Goal: Check status: Check status

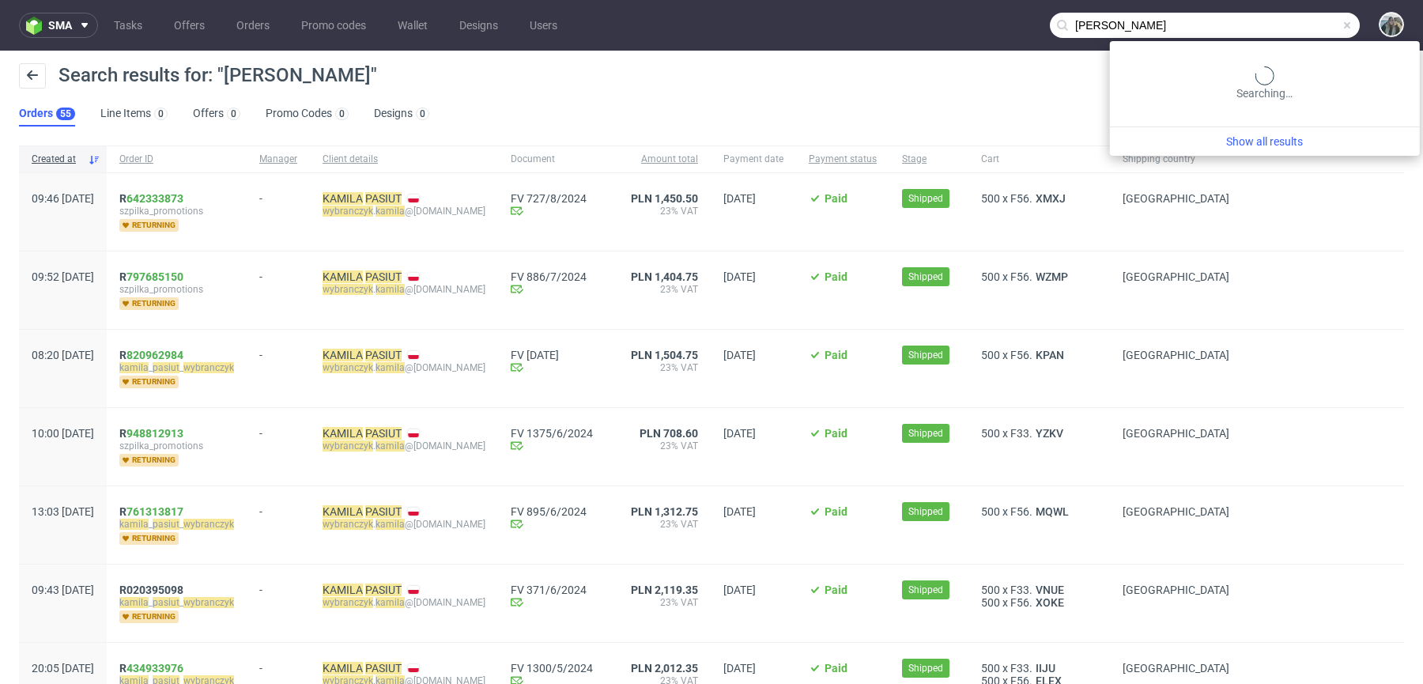
click at [1285, 30] on input "KAMILA PASIUT WYBRAŃCZYK" at bounding box center [1205, 25] width 310 height 25
paste input "akkuratstore"
type input "akkuratstore"
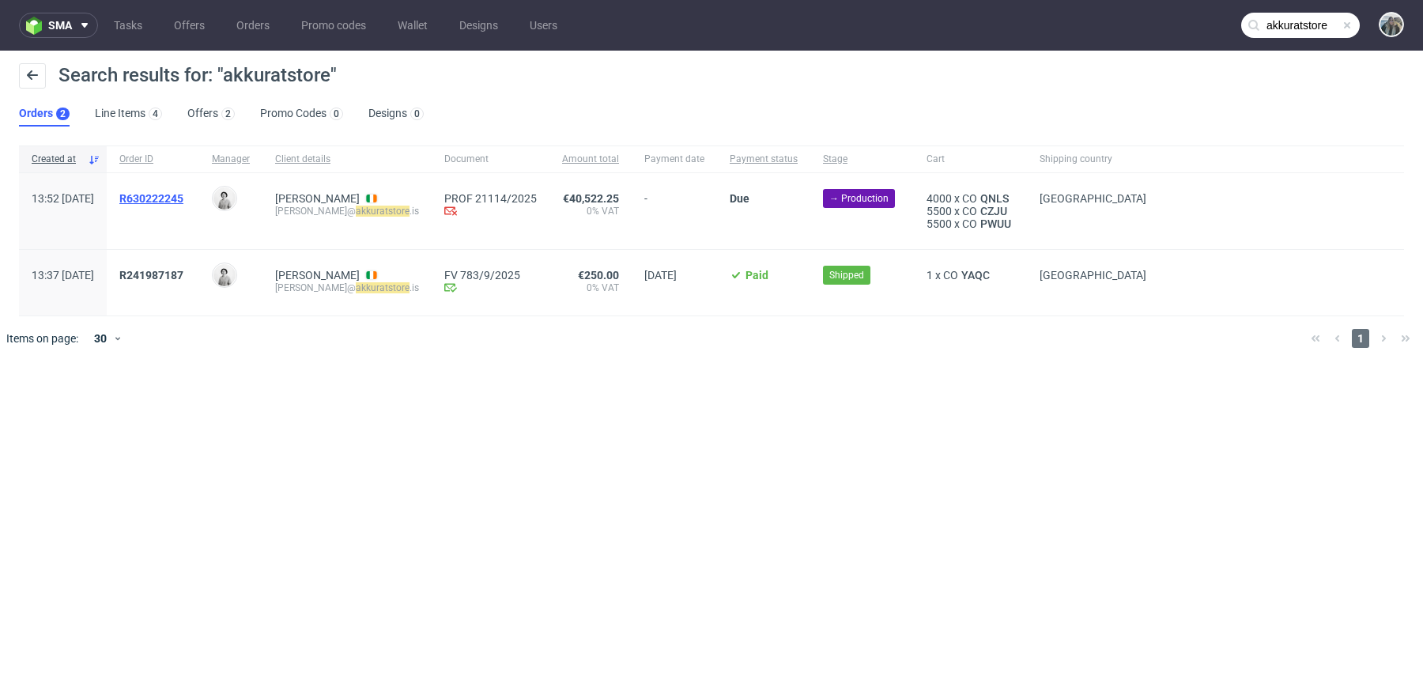
click at [183, 198] on span "R630222245" at bounding box center [151, 198] width 64 height 13
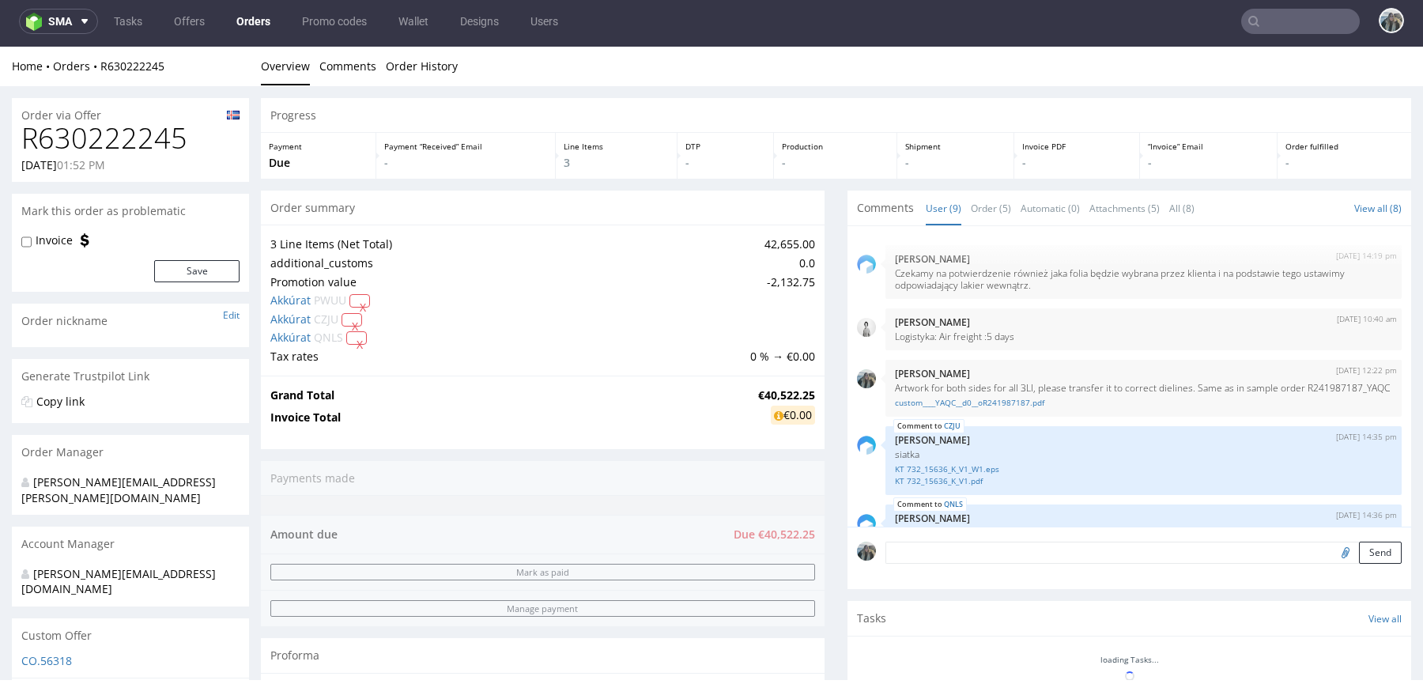
click at [159, 112] on div "Order via Offer" at bounding box center [130, 110] width 237 height 25
click at [142, 138] on h1 "R630222245" at bounding box center [130, 139] width 218 height 32
copy h1 "R630222245"
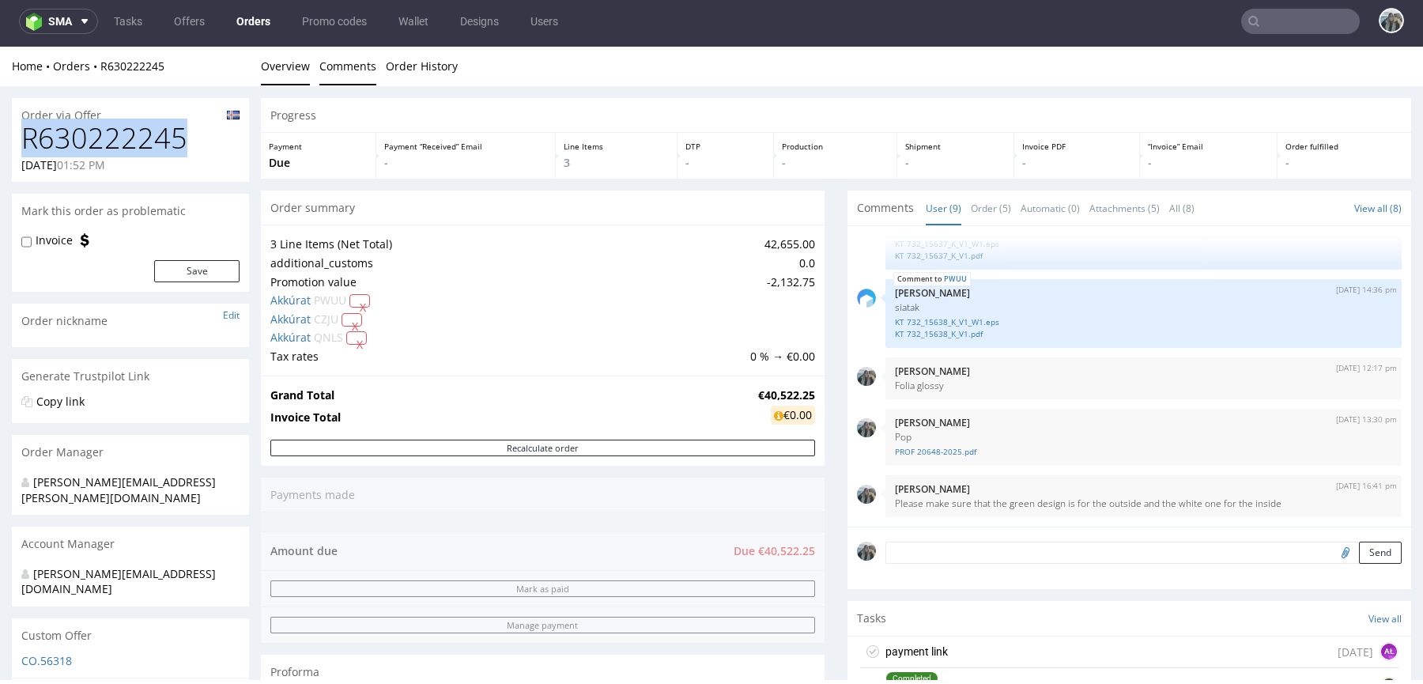
click at [356, 76] on link "Comments" at bounding box center [347, 66] width 57 height 39
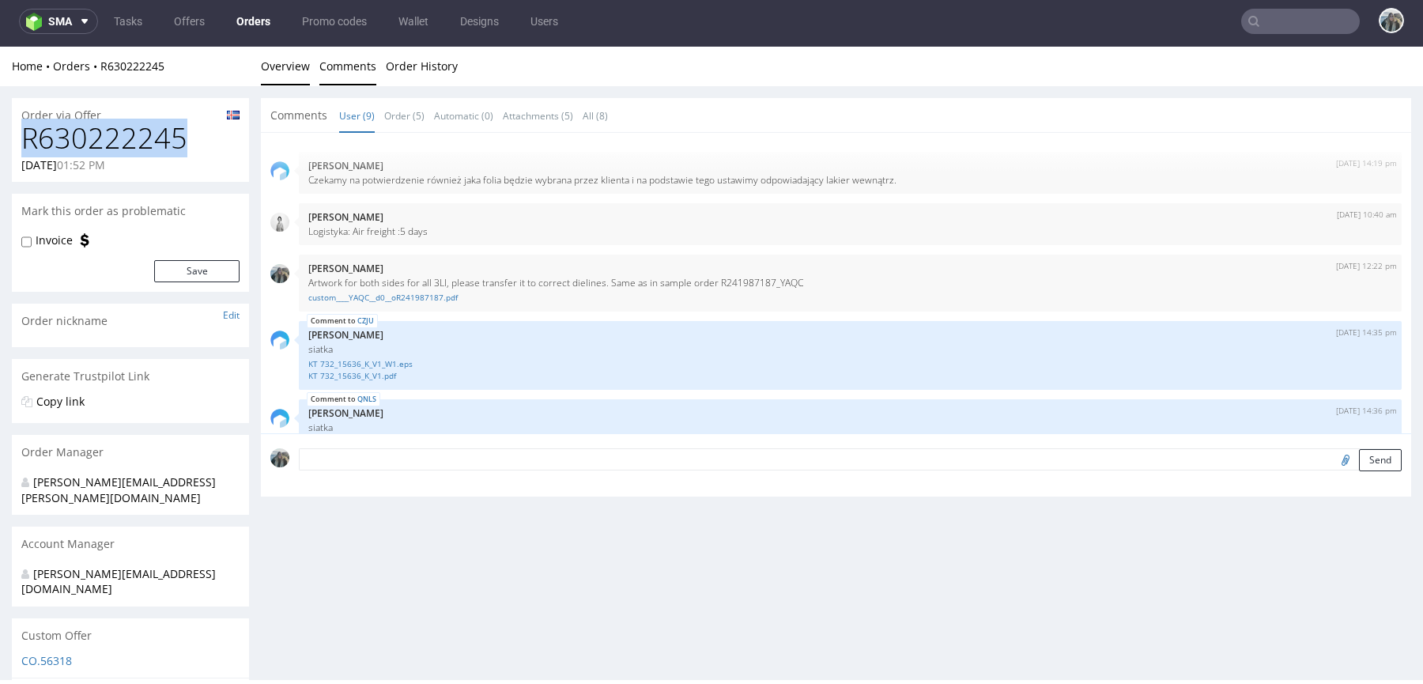
click at [294, 64] on link "Overview" at bounding box center [285, 66] width 49 height 39
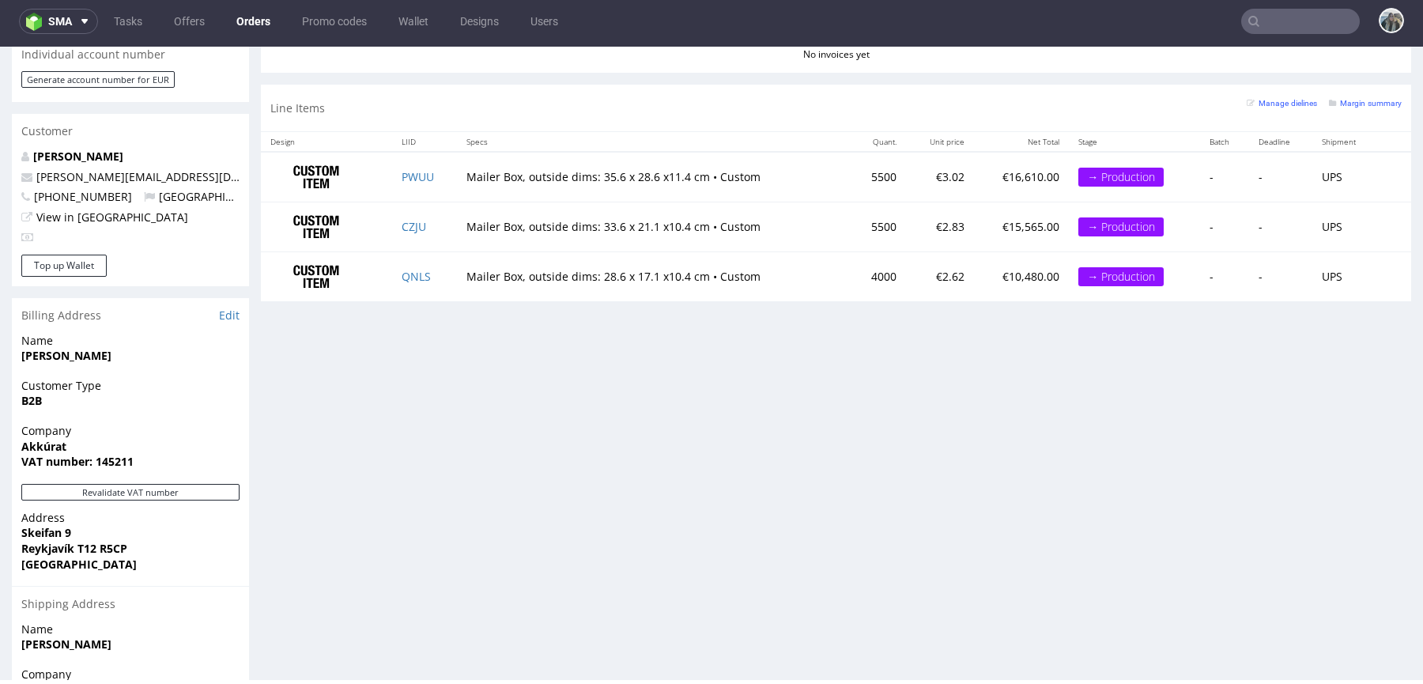
scroll to position [898, 0]
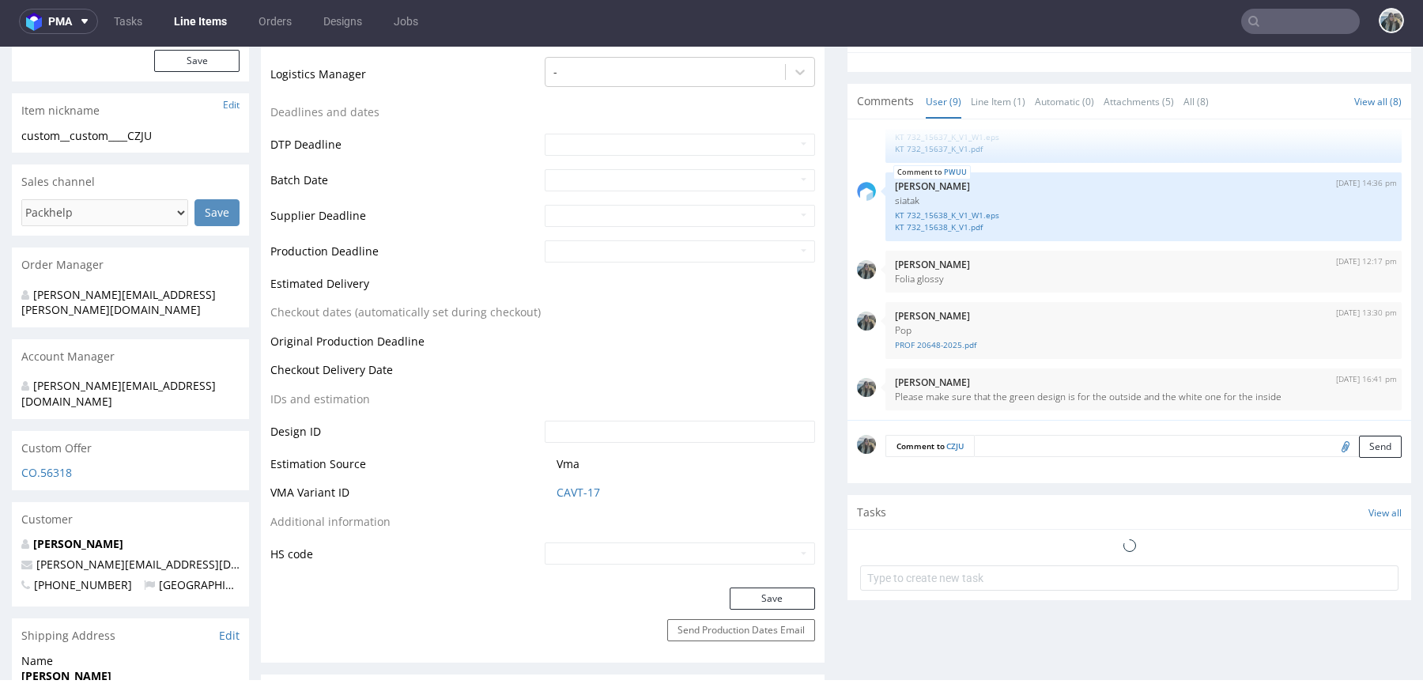
scroll to position [622, 0]
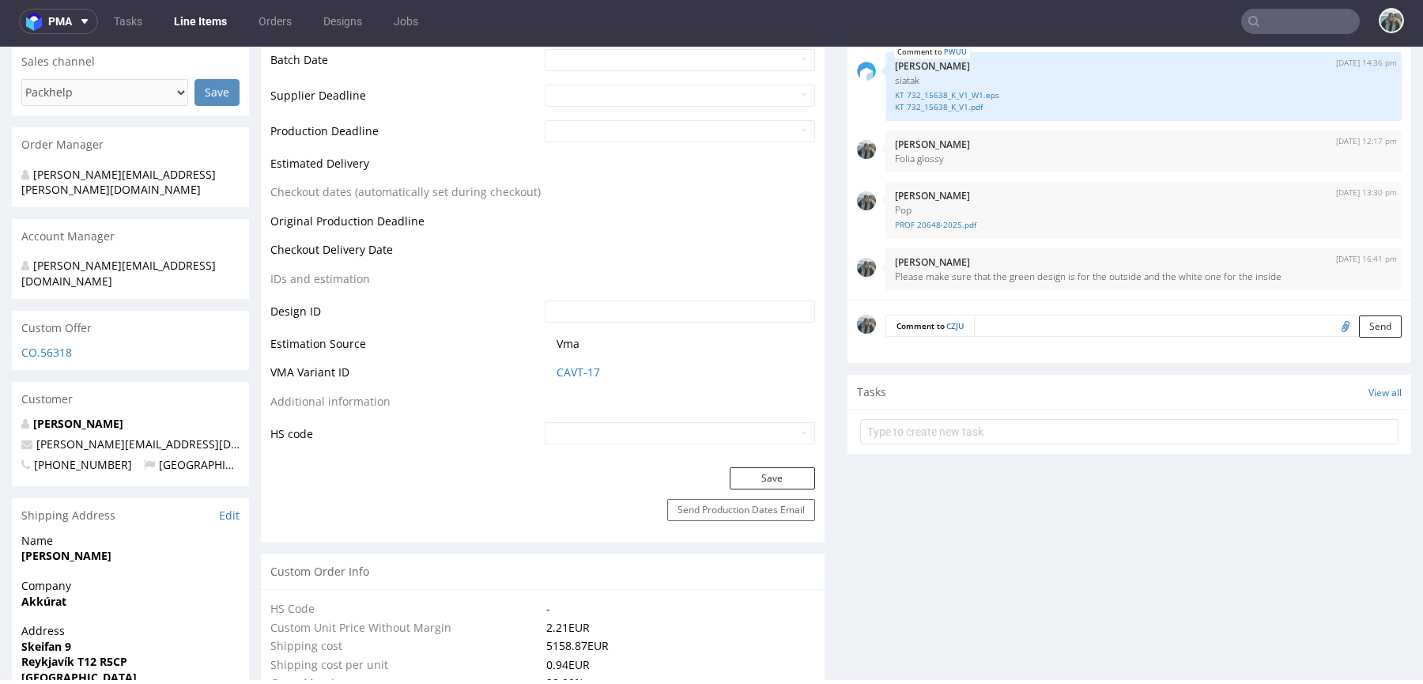
select select "in_progress"
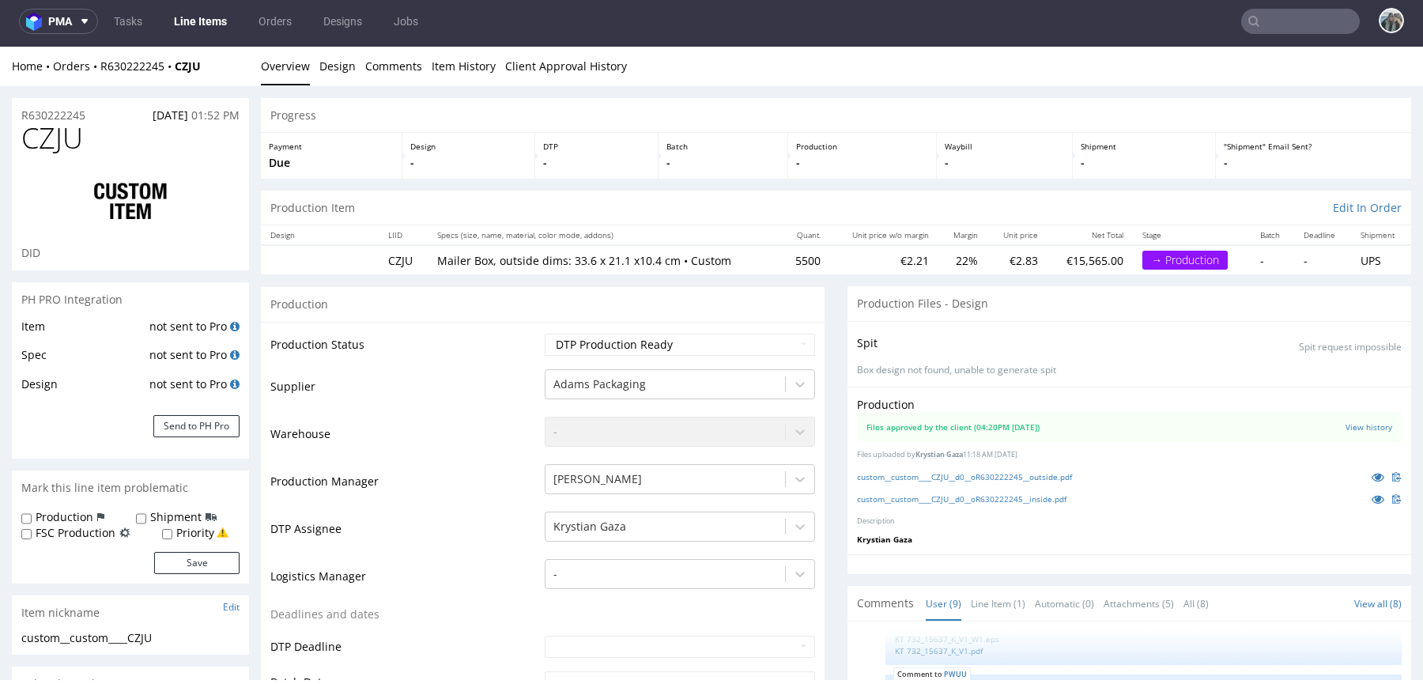
scroll to position [8, 0]
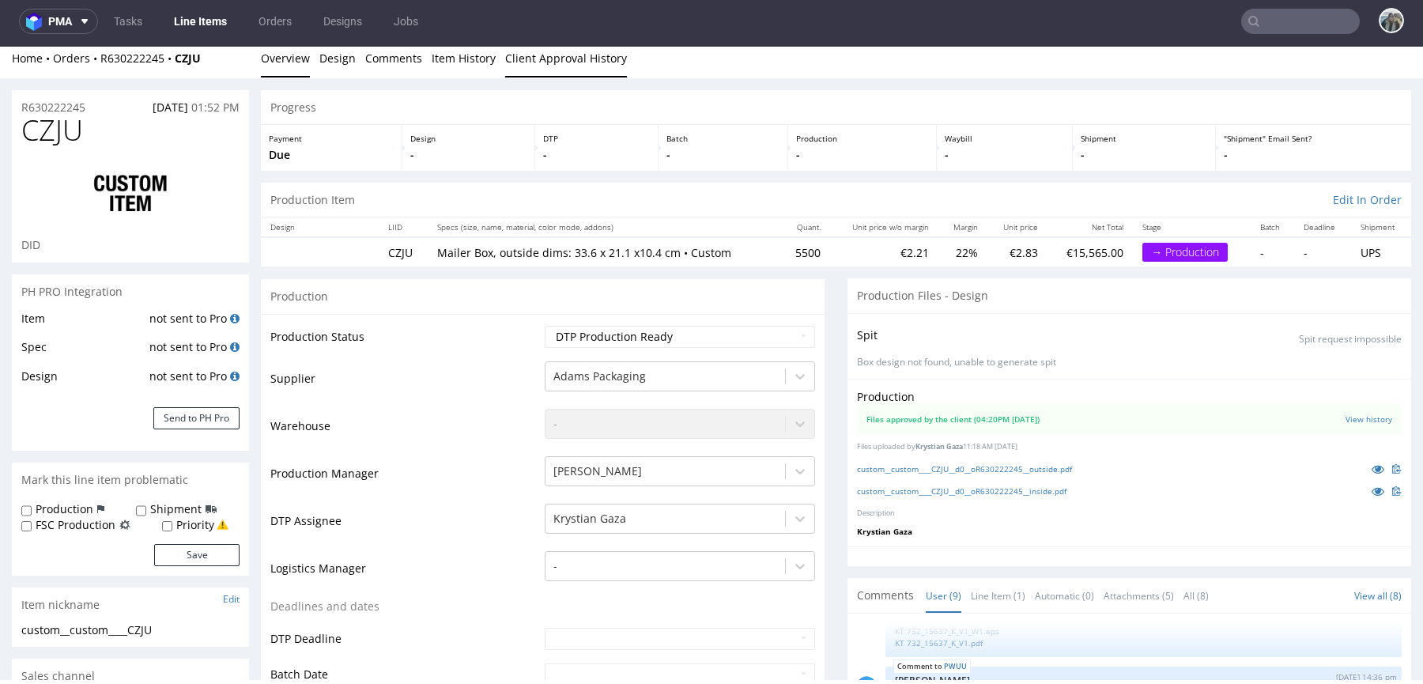
click at [508, 66] on link "Client Approval History" at bounding box center [566, 58] width 122 height 39
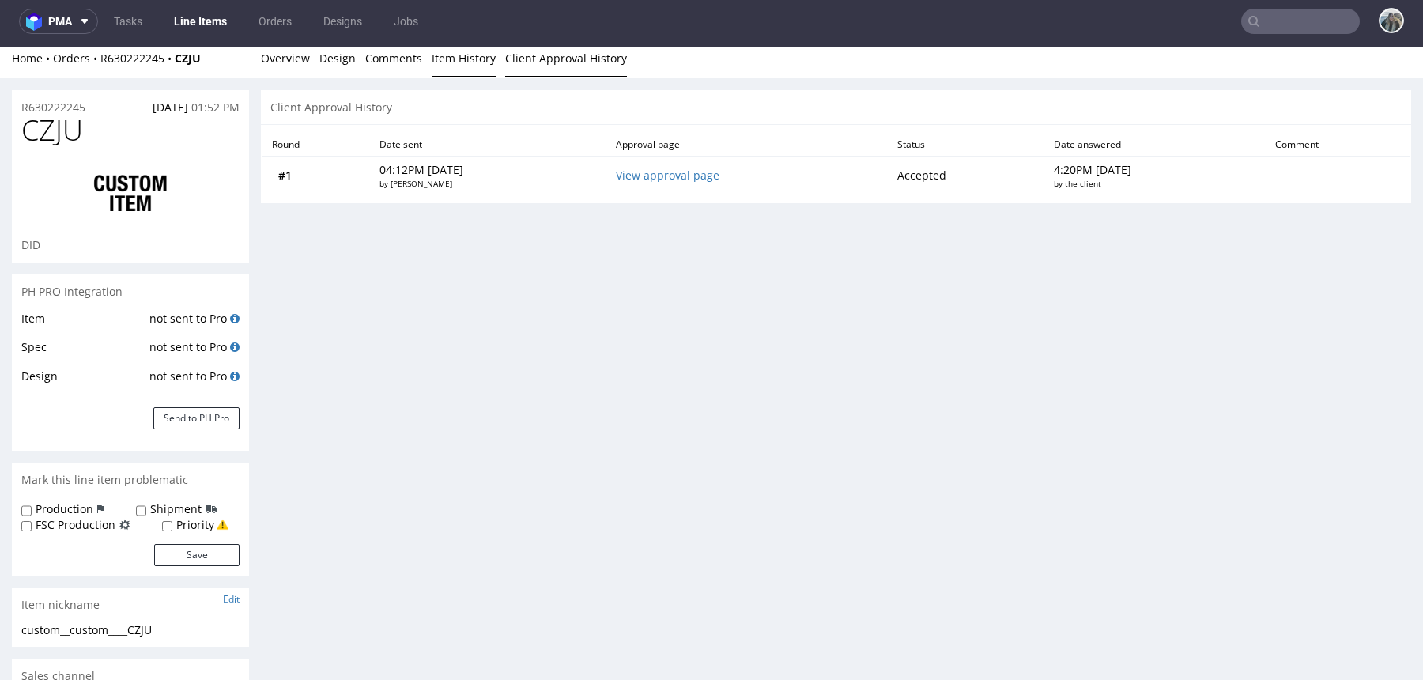
click at [447, 59] on link "Item History" at bounding box center [464, 58] width 64 height 39
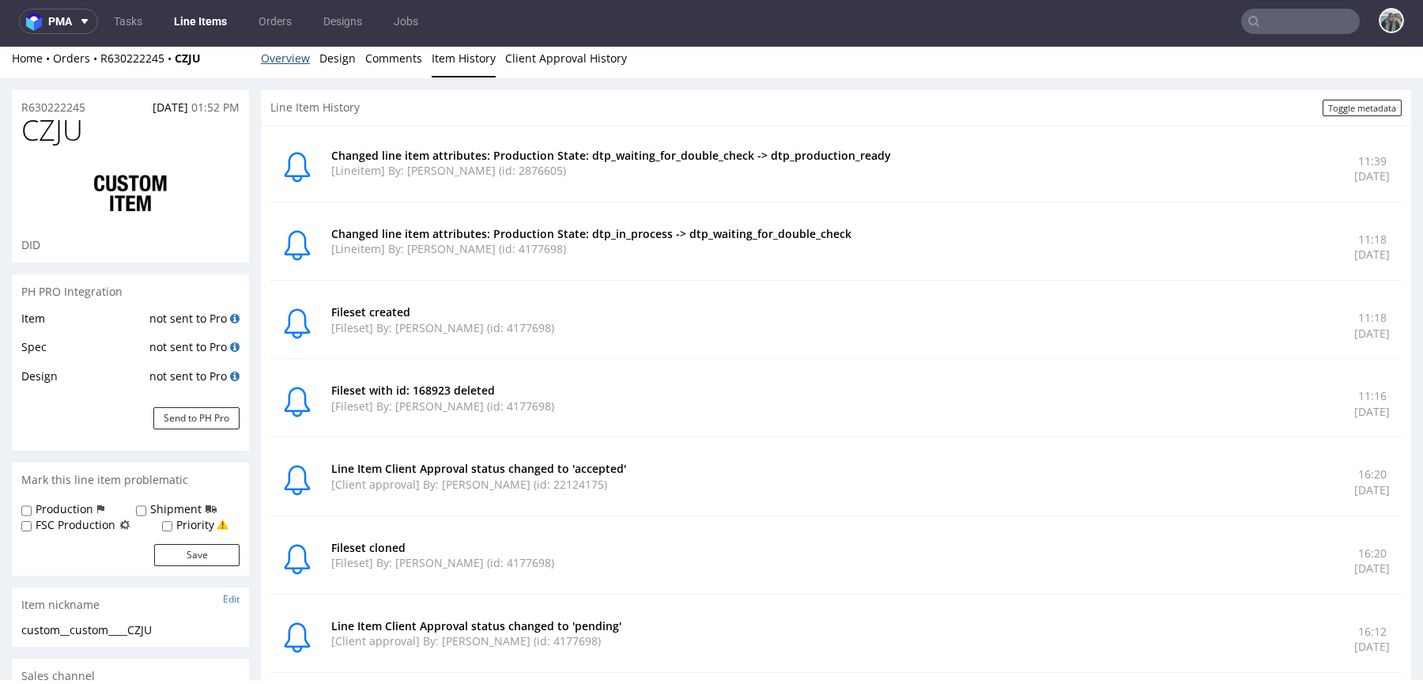
drag, startPoint x: 289, startPoint y: 59, endPoint x: 289, endPoint y: 357, distance: 297.3
click at [289, 59] on link "Overview" at bounding box center [285, 58] width 49 height 39
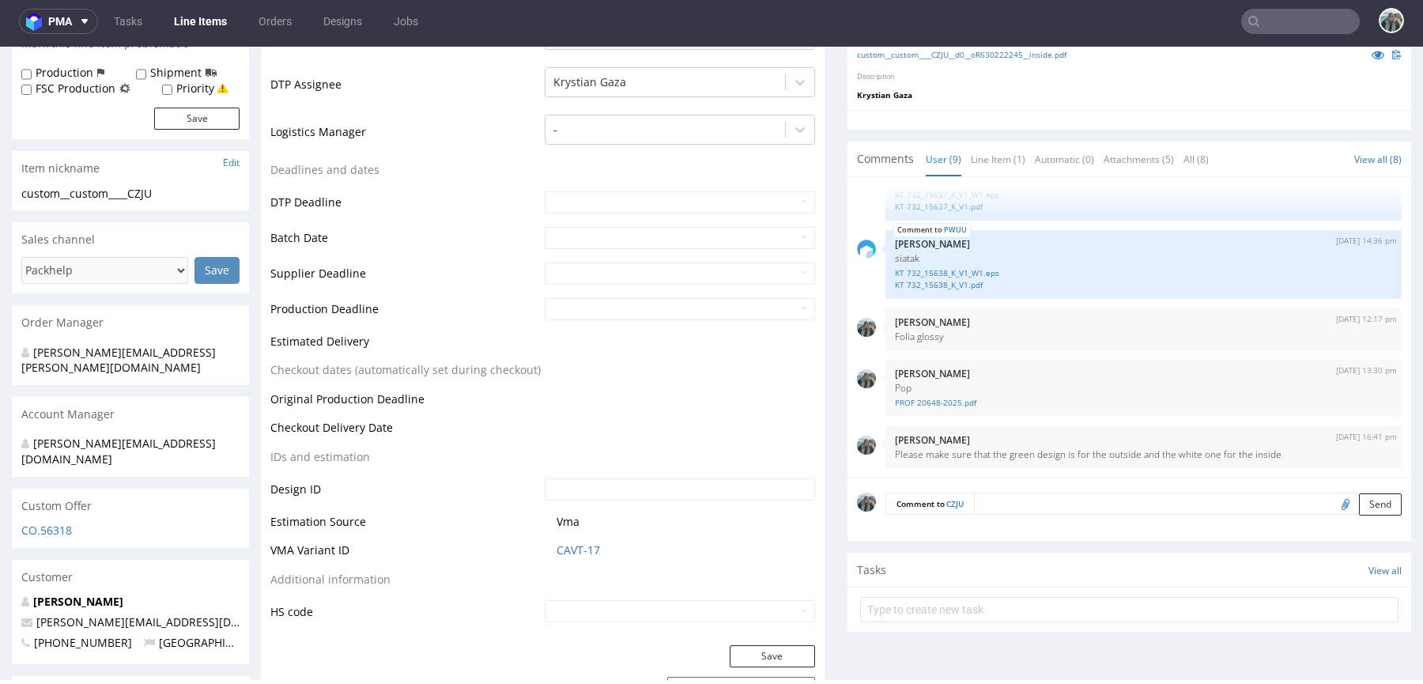
scroll to position [0, 0]
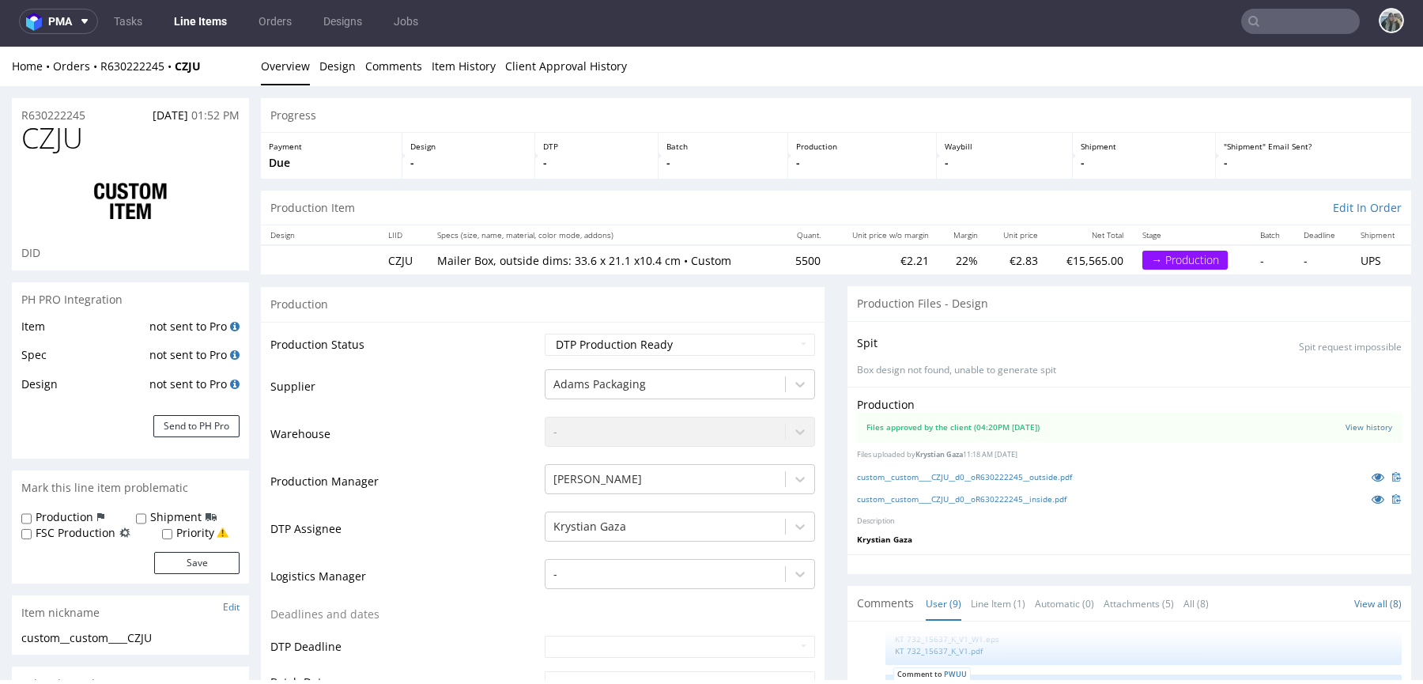
click at [70, 98] on div "R630222245 25.09.2025 01:52 PM" at bounding box center [130, 110] width 237 height 25
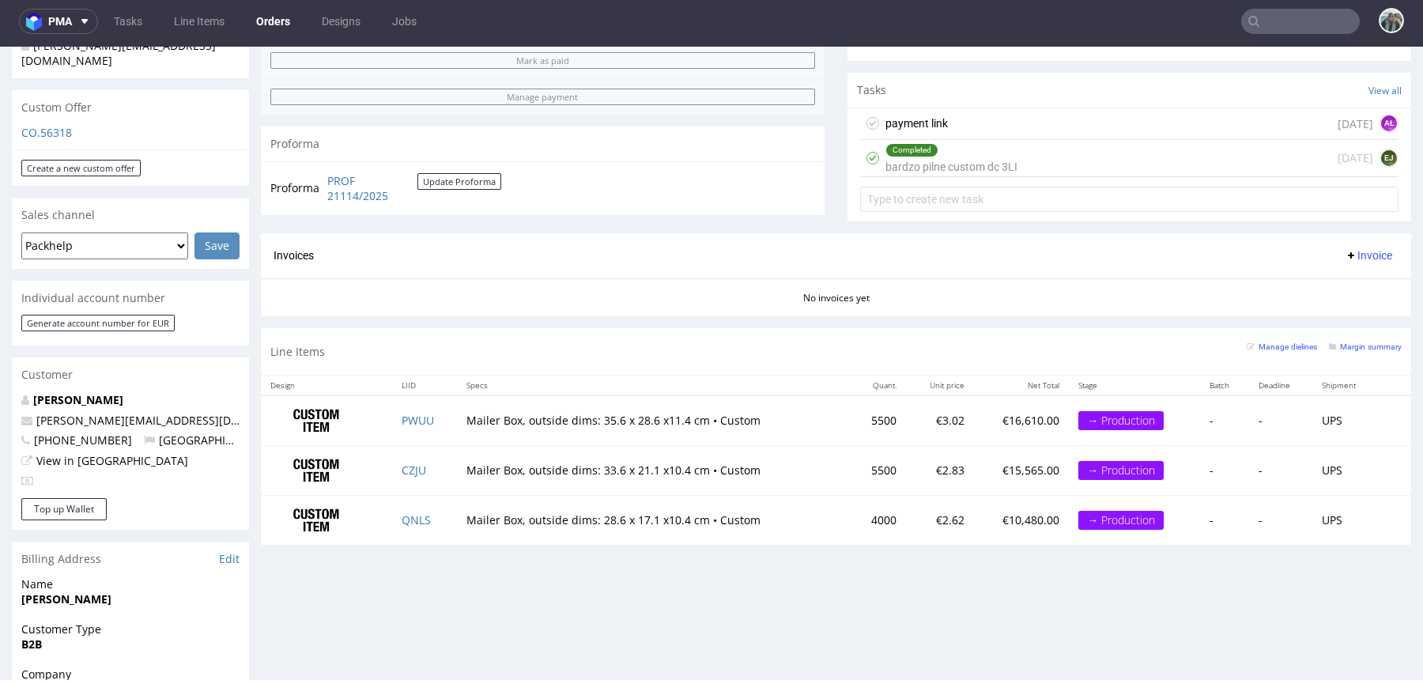
scroll to position [540, 0]
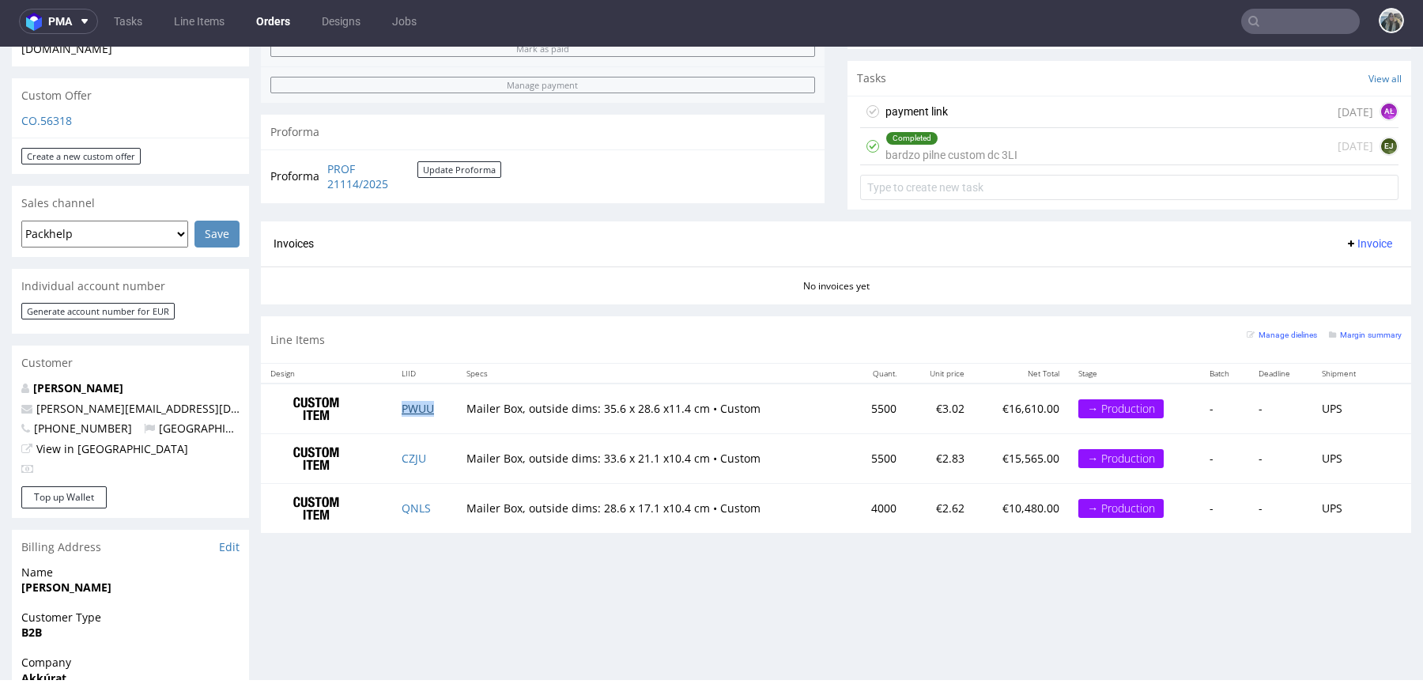
click at [416, 406] on link "PWUU" at bounding box center [418, 408] width 32 height 15
click at [411, 451] on link "CZJU" at bounding box center [414, 458] width 25 height 15
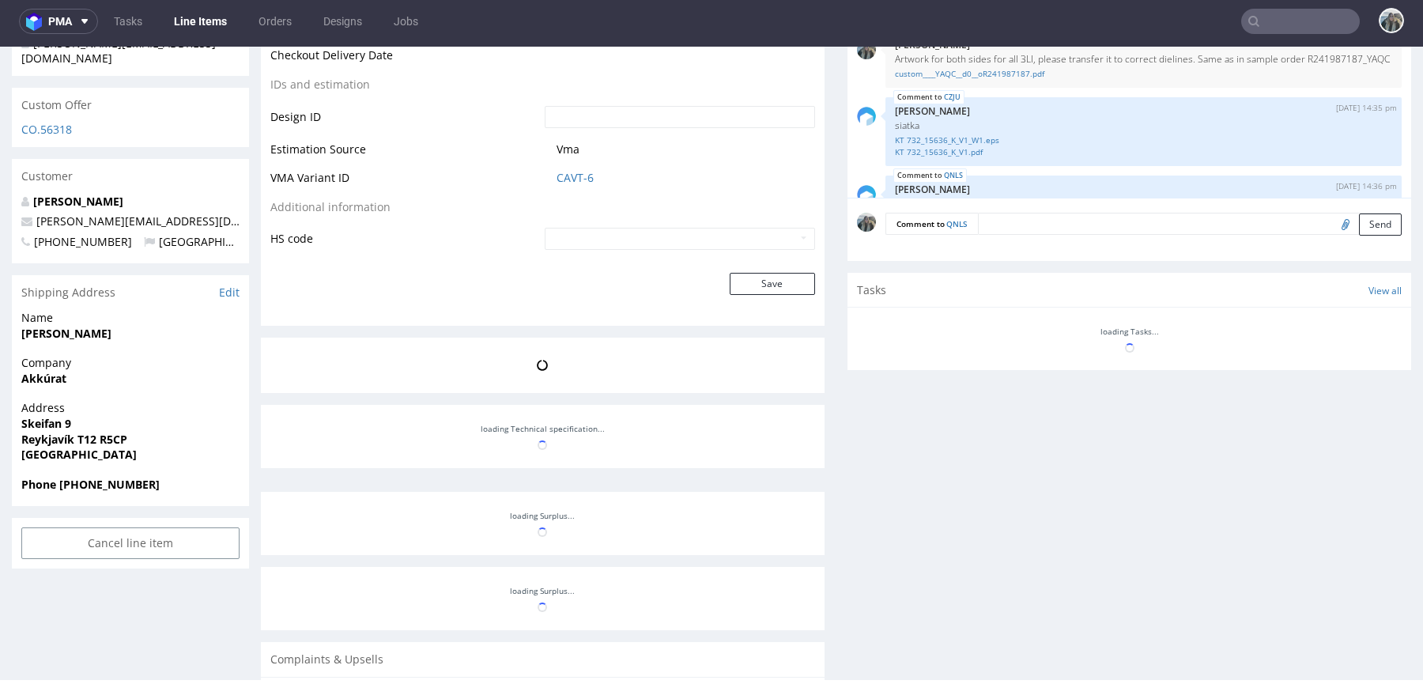
scroll to position [315, 0]
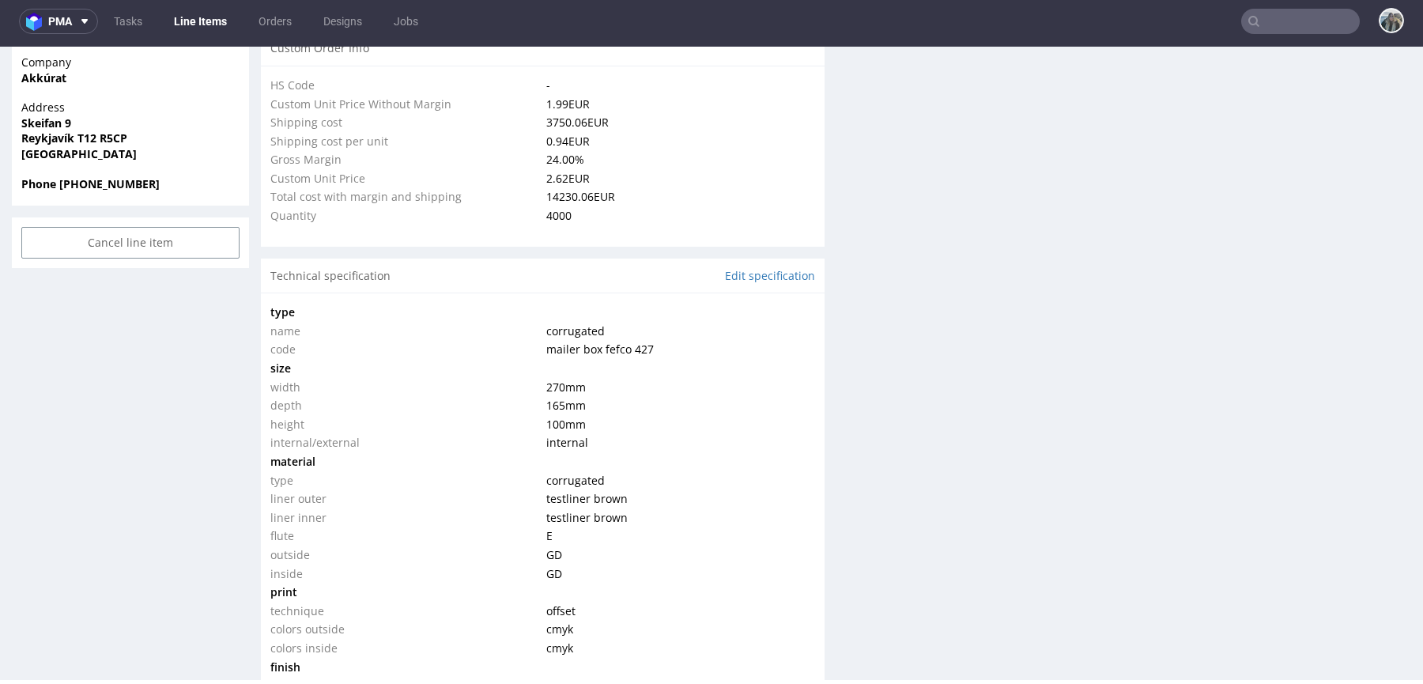
select select "in_progress"
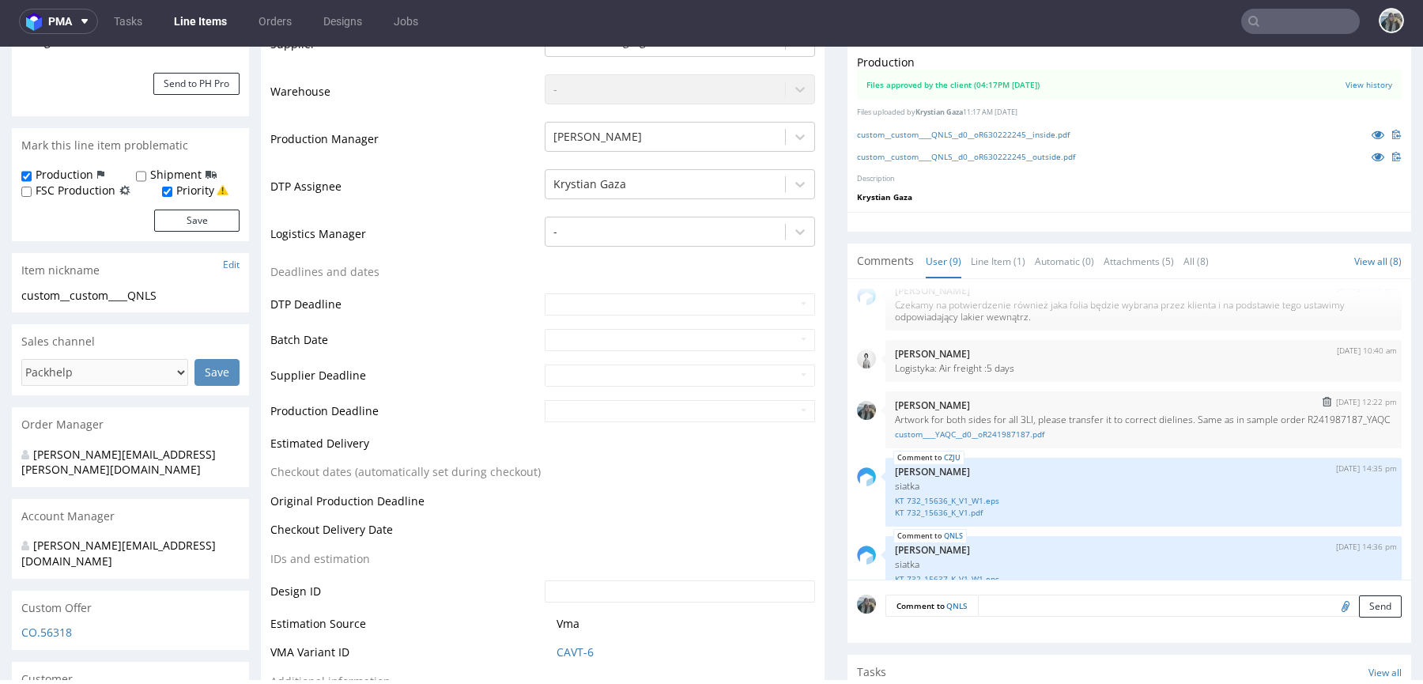
scroll to position [28, 0]
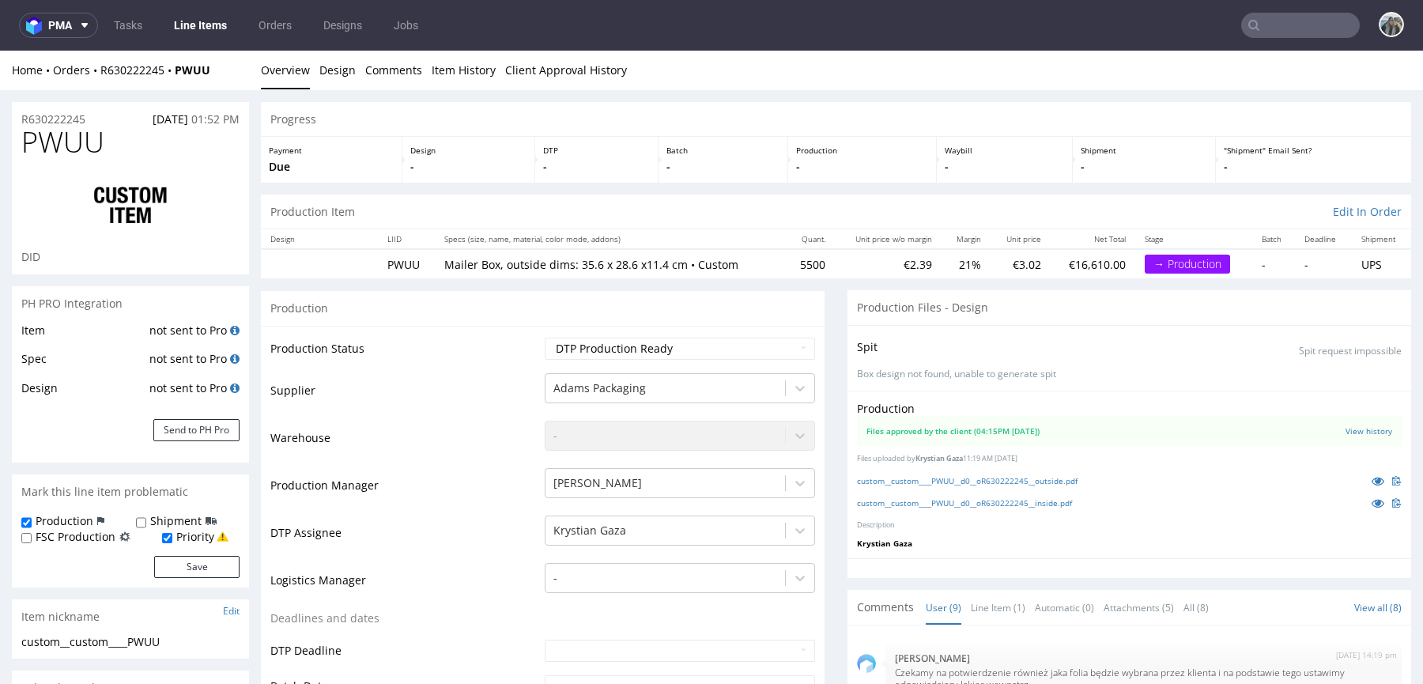
select select "in_progress"
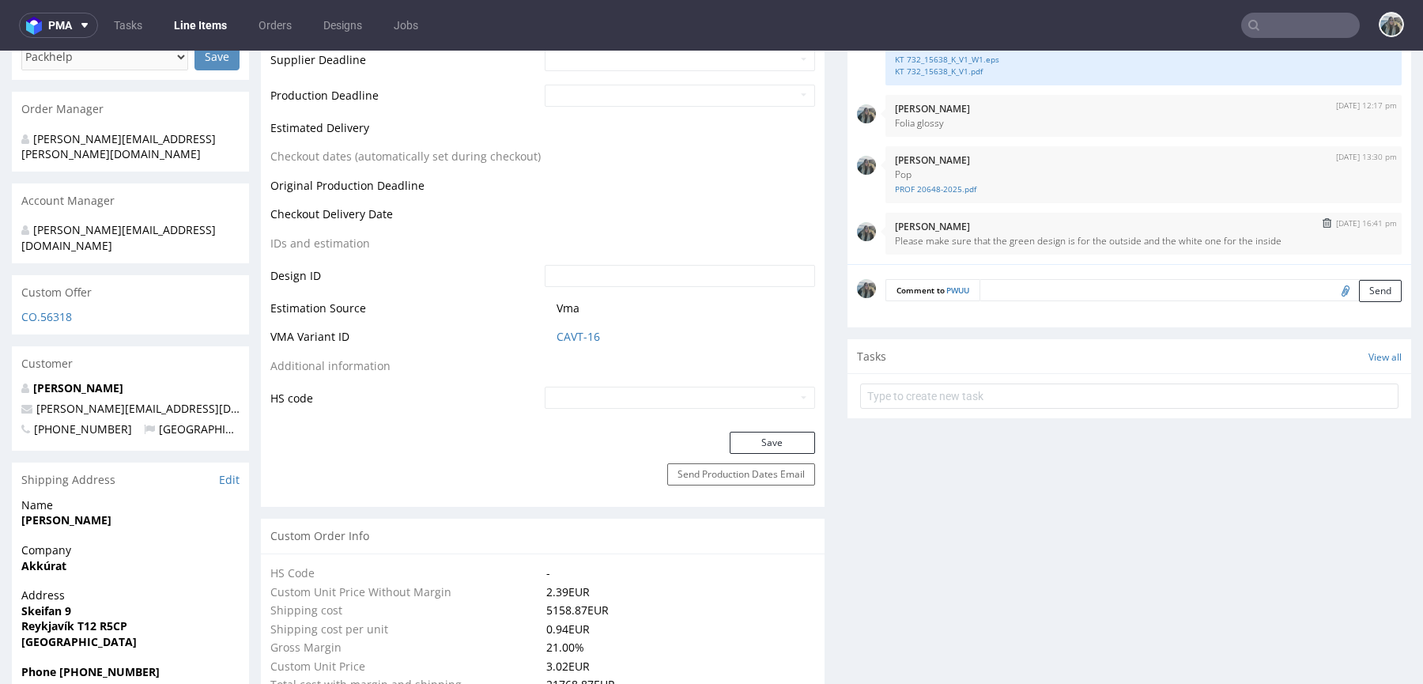
scroll to position [690, 0]
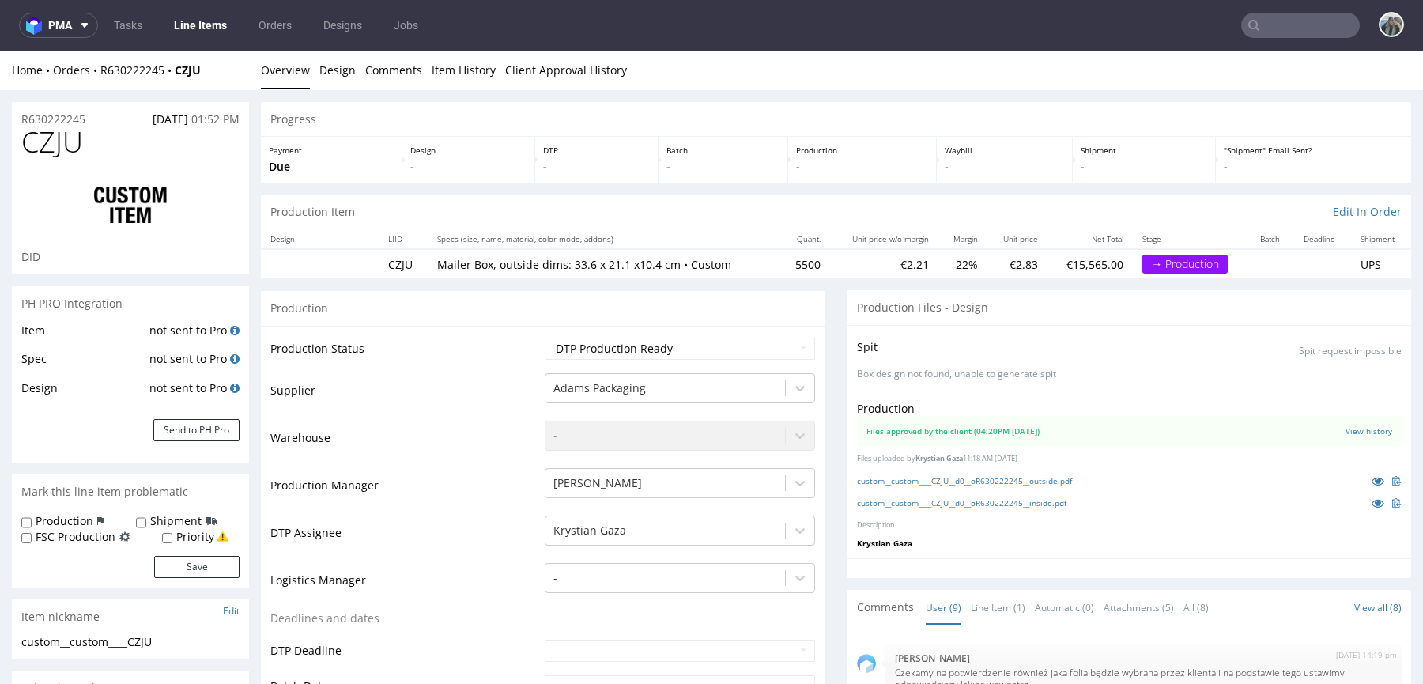
select select "in_progress"
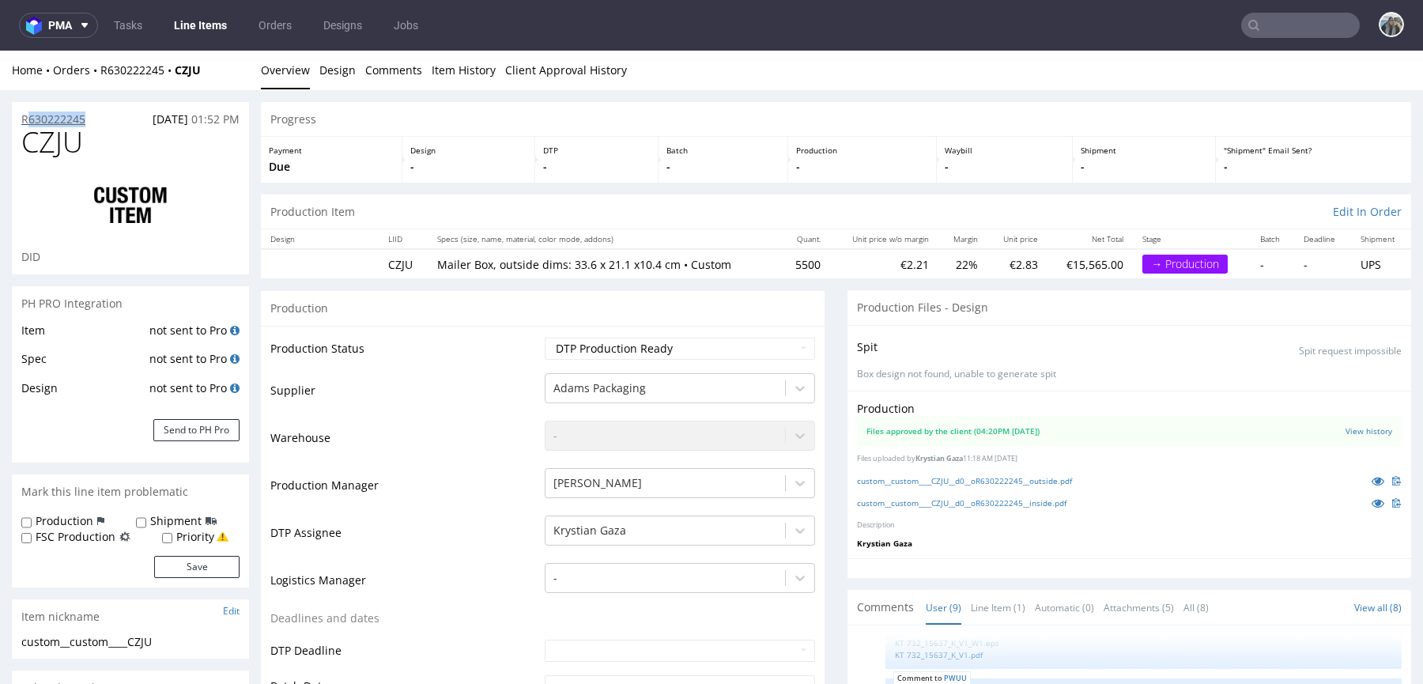
drag, startPoint x: 94, startPoint y: 117, endPoint x: 25, endPoint y: 117, distance: 68.8
click at [25, 117] on div "R630222245 25.09.2025 01:52 PM" at bounding box center [130, 114] width 237 height 25
click at [77, 155] on span "CZJU" at bounding box center [52, 142] width 62 height 32
copy span "CZJU"
